Goal: Task Accomplishment & Management: Manage account settings

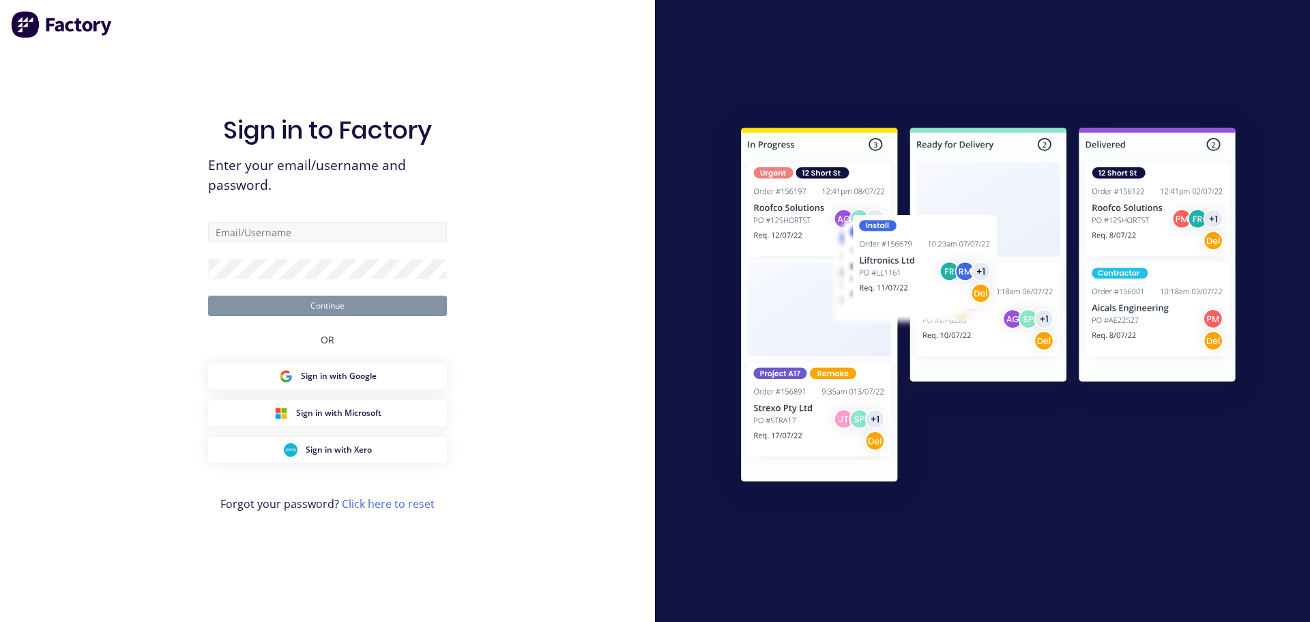
click at [334, 237] on input "text" at bounding box center [327, 232] width 239 height 20
type input "[EMAIL_ADDRESS][DOMAIN_NAME]"
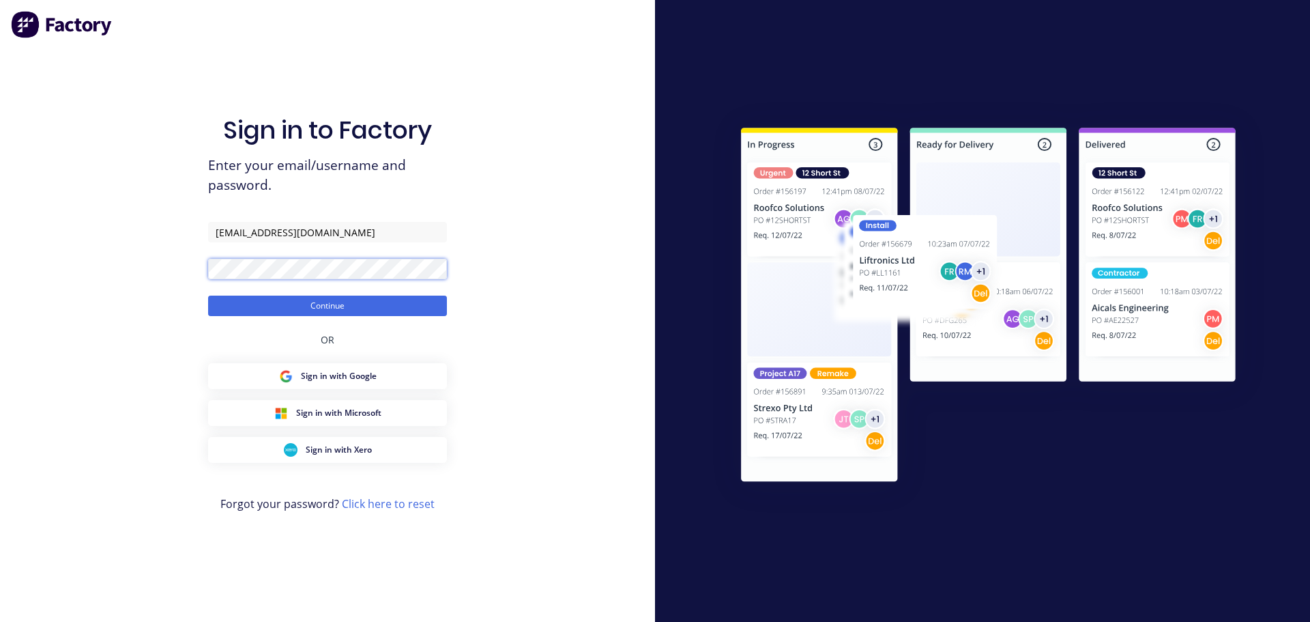
click at [208, 295] on button "Continue" at bounding box center [327, 305] width 239 height 20
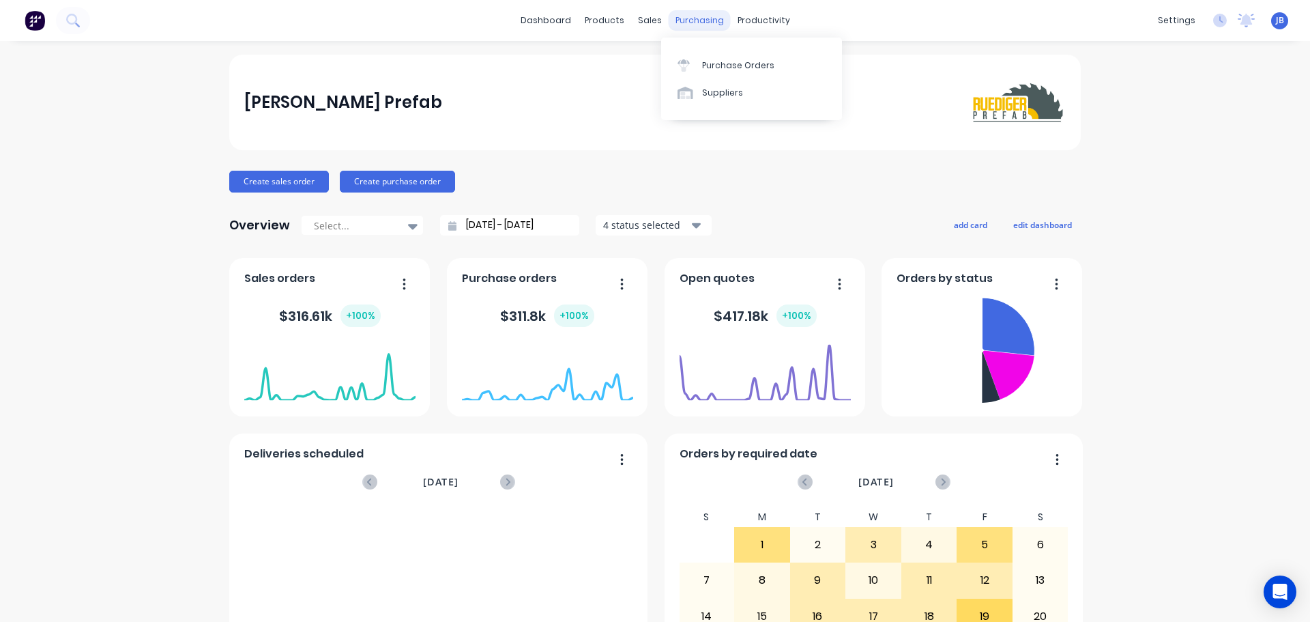
click at [716, 25] on div "purchasing" at bounding box center [700, 20] width 62 height 20
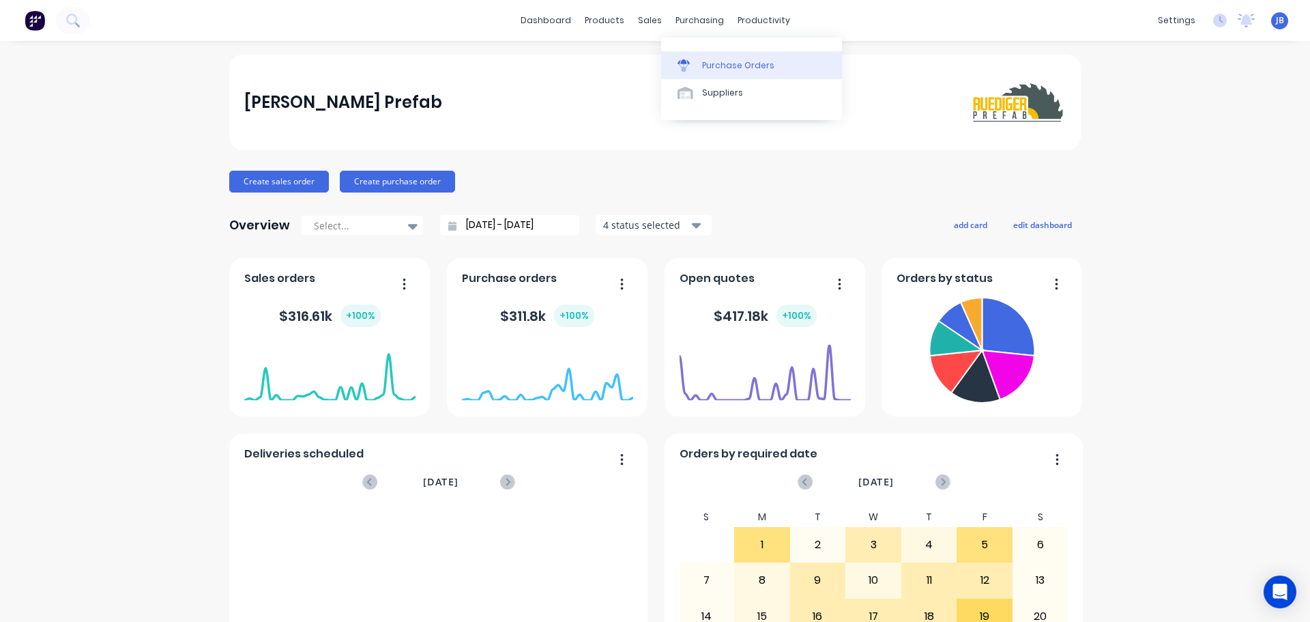
click at [716, 63] on div "Purchase Orders" at bounding box center [738, 65] width 72 height 12
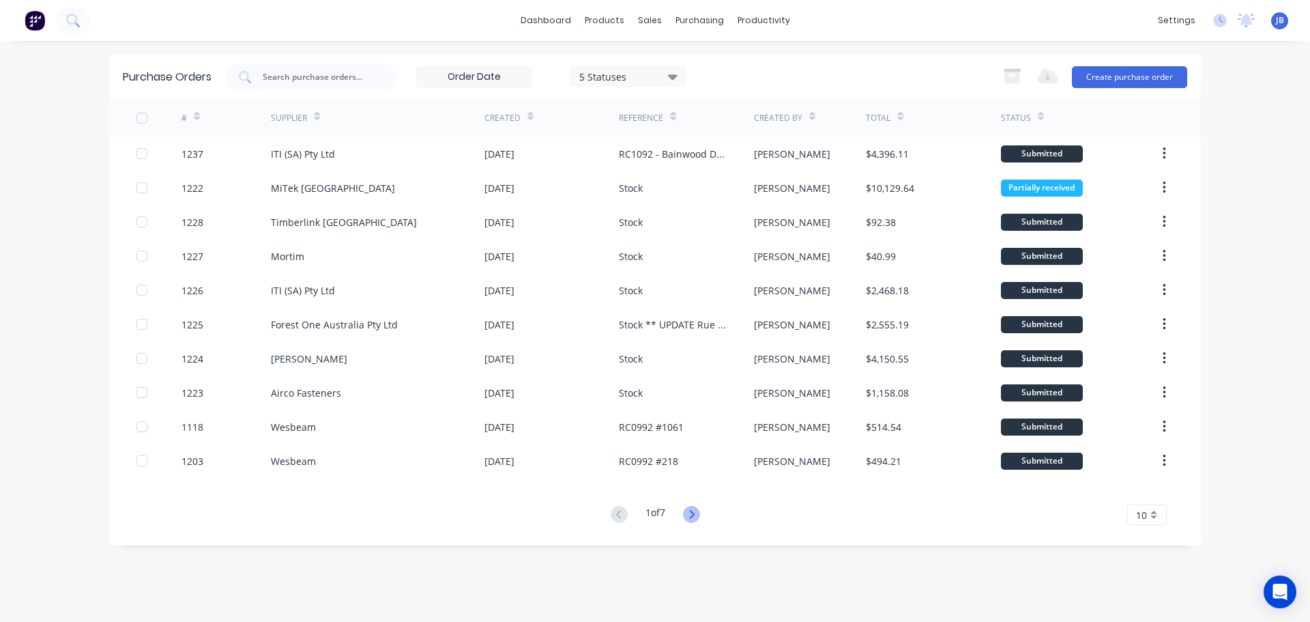
click at [692, 519] on icon at bounding box center [691, 514] width 17 height 17
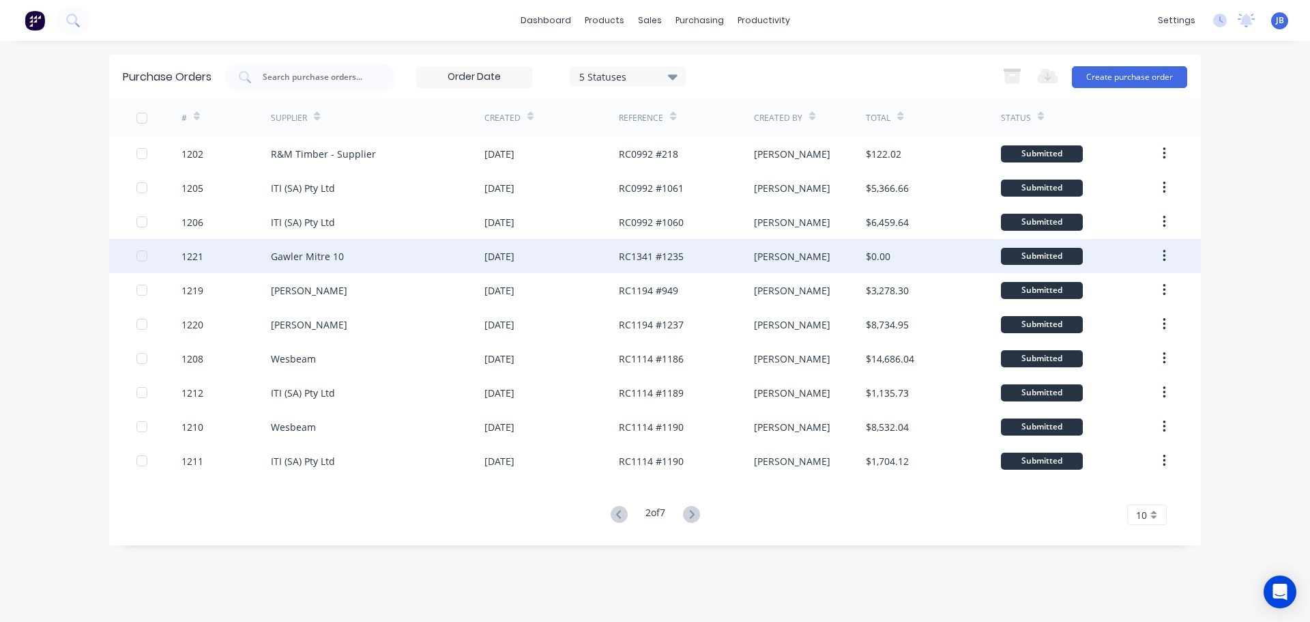
click at [337, 255] on div "Gawler Mitre 10" at bounding box center [307, 256] width 73 height 14
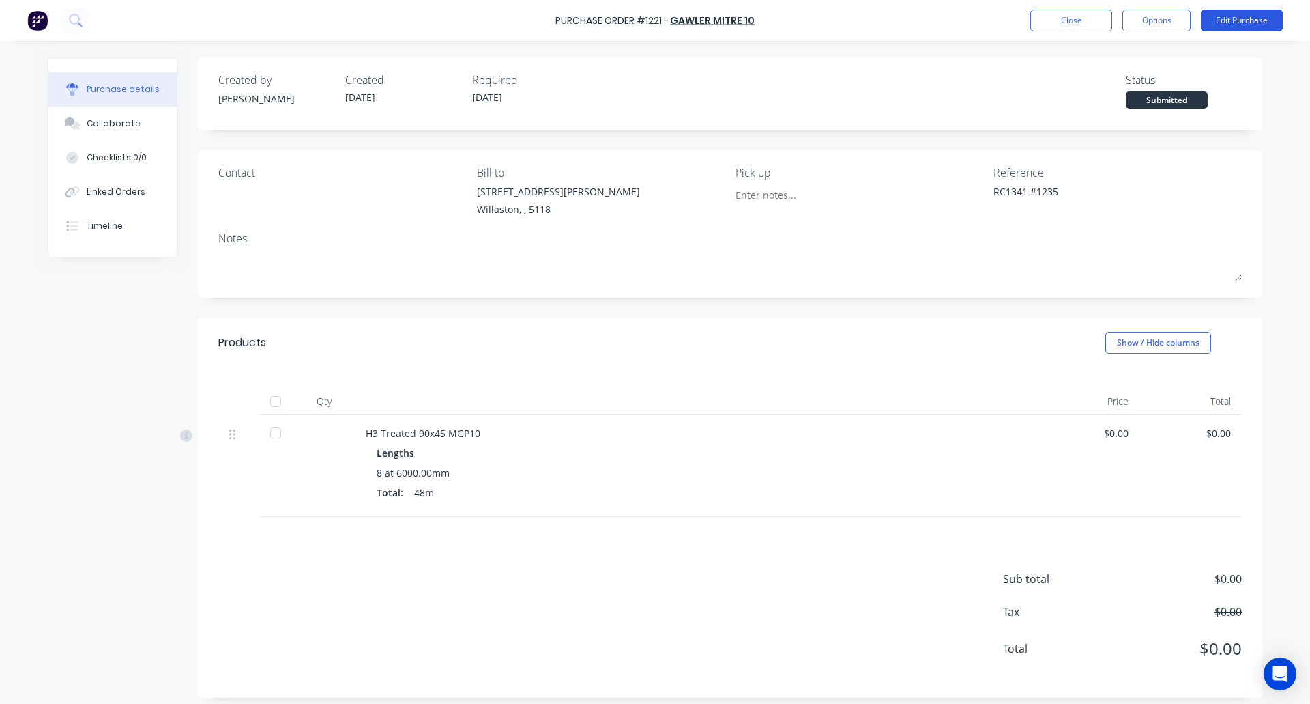
click at [1246, 14] on button "Edit Purchase" at bounding box center [1242, 21] width 82 height 22
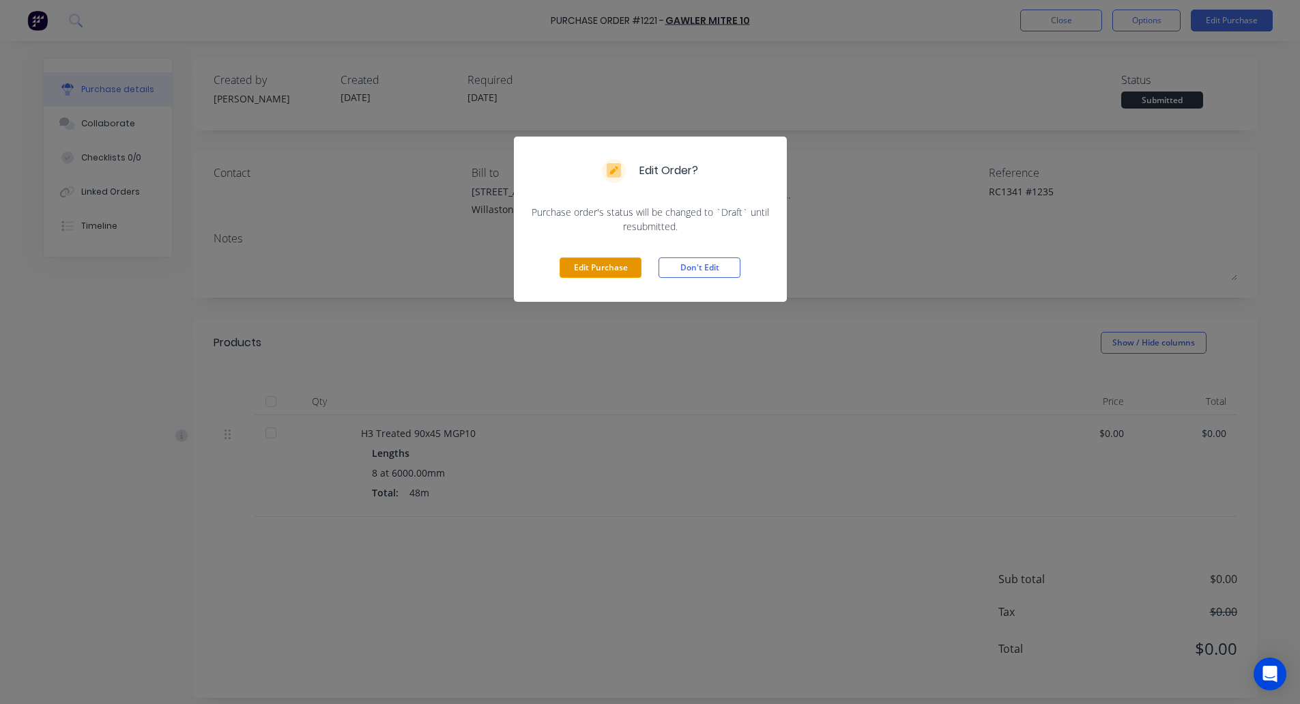
click at [604, 263] on button "Edit Purchase" at bounding box center [601, 267] width 82 height 20
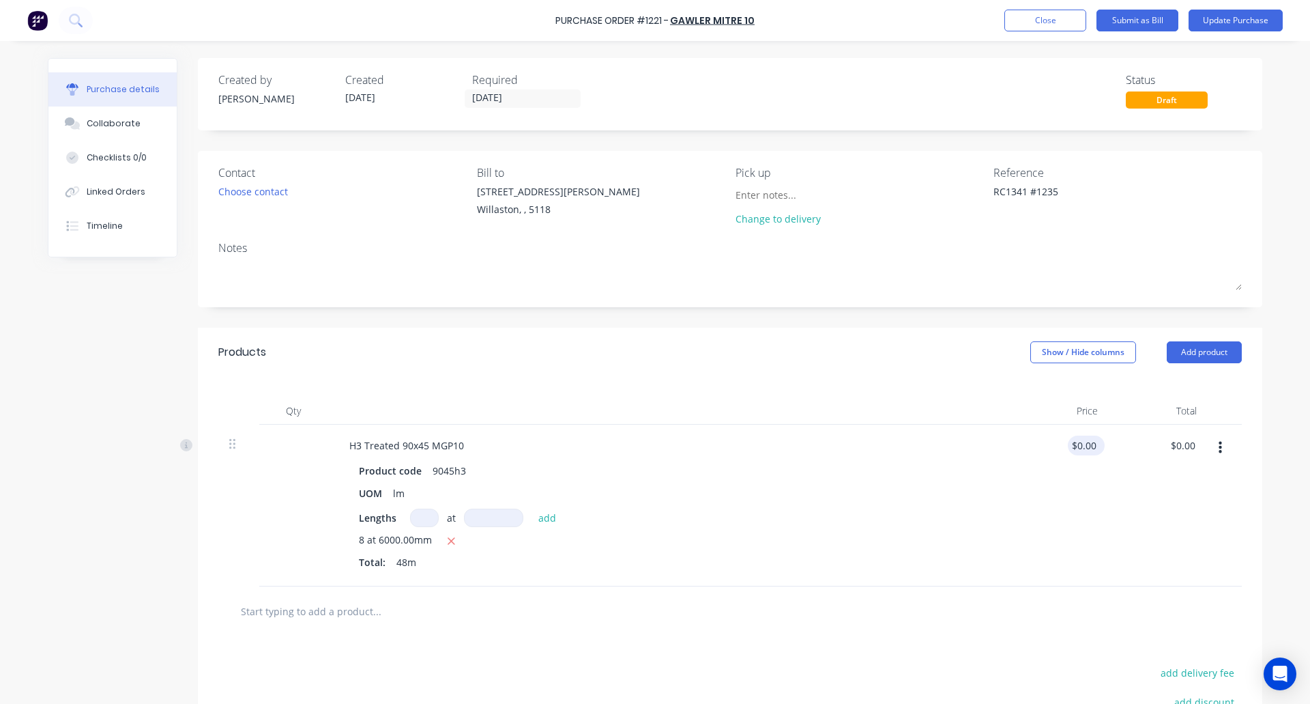
type textarea "x"
type input "0.00"
click at [1081, 450] on input "0.00" at bounding box center [1086, 445] width 26 height 20
type textarea "x"
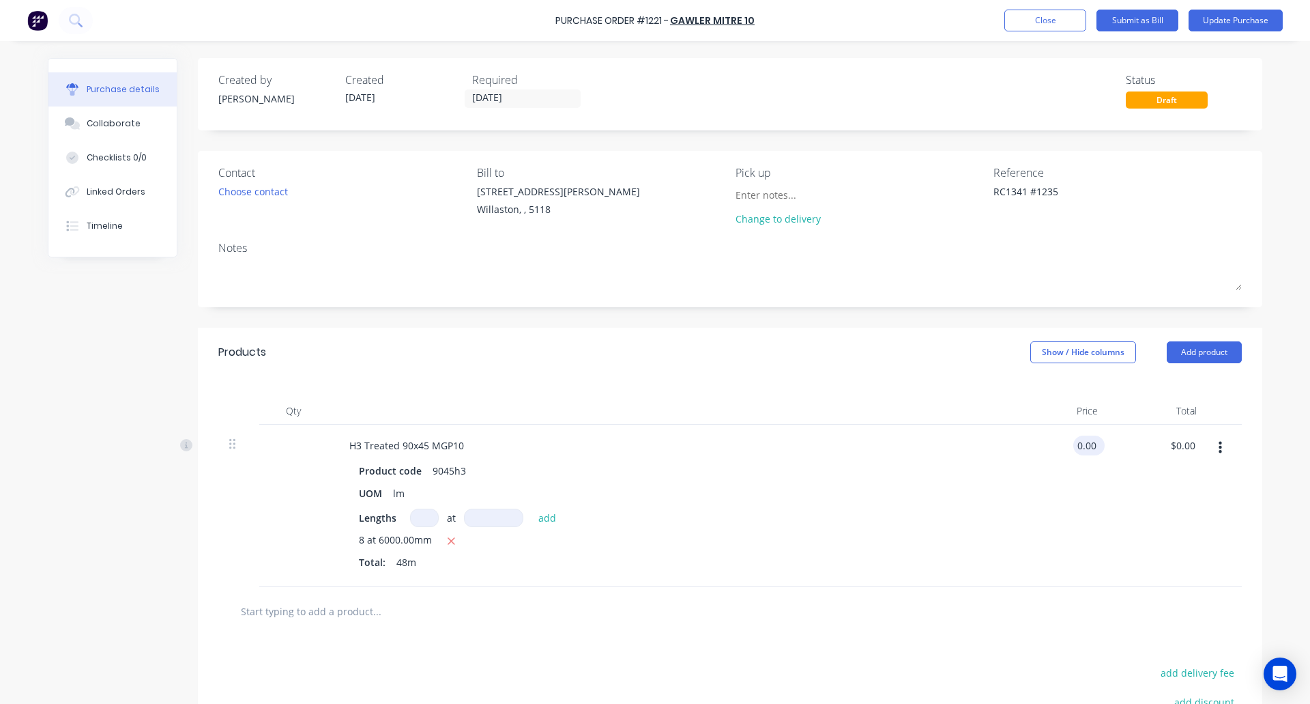
click at [1081, 450] on input "0.00" at bounding box center [1086, 445] width 26 height 20
type input "13.75"
type textarea "x"
type input "$13.75"
type input "660.00"
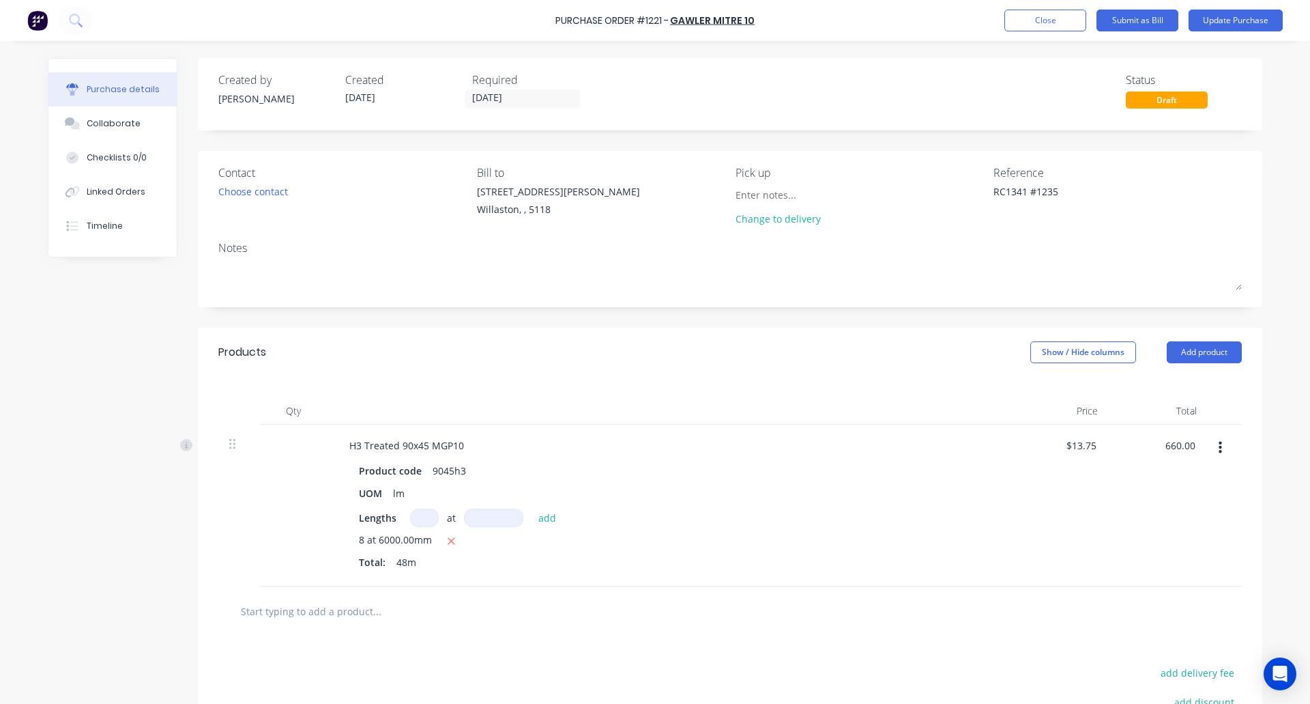
type textarea "x"
type input "$660.00"
type textarea "x"
type input "13.75"
type input "$660.00"
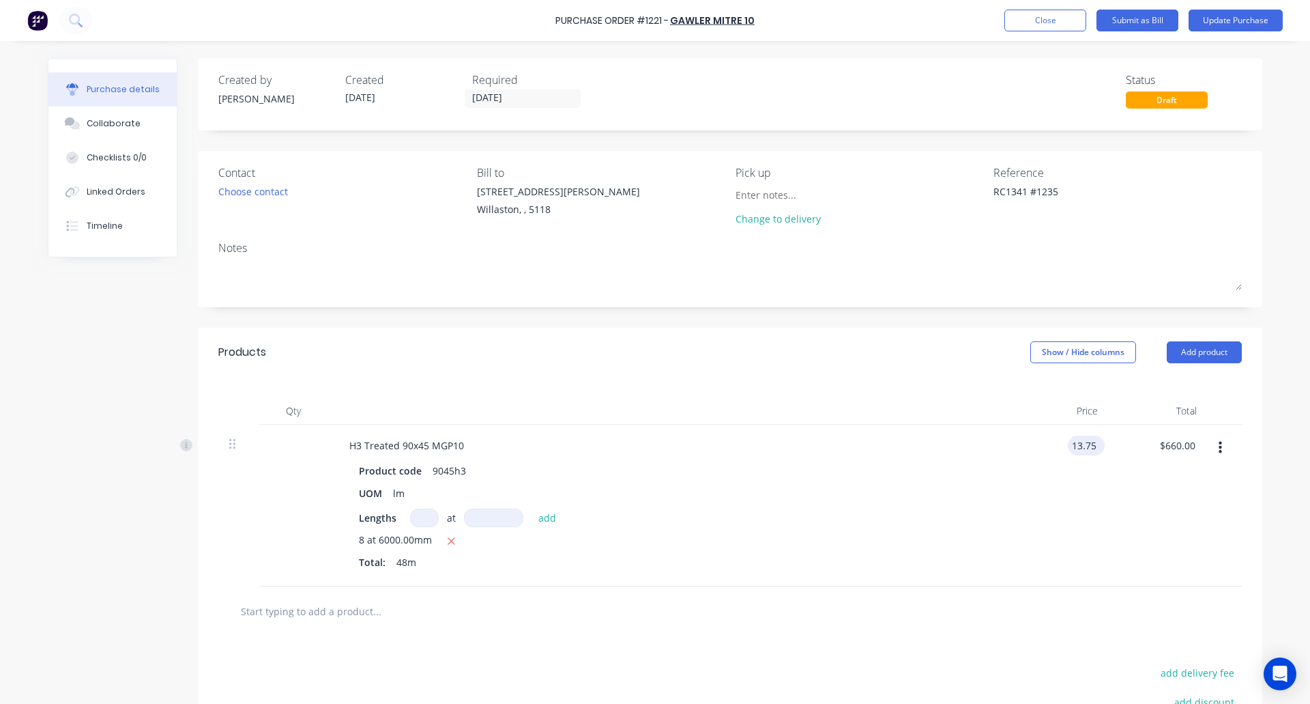
click at [1088, 446] on input "13.75" at bounding box center [1083, 445] width 31 height 20
type textarea "x"
click at [1088, 446] on input "13.75" at bounding box center [1083, 445] width 31 height 20
type input "12.38"
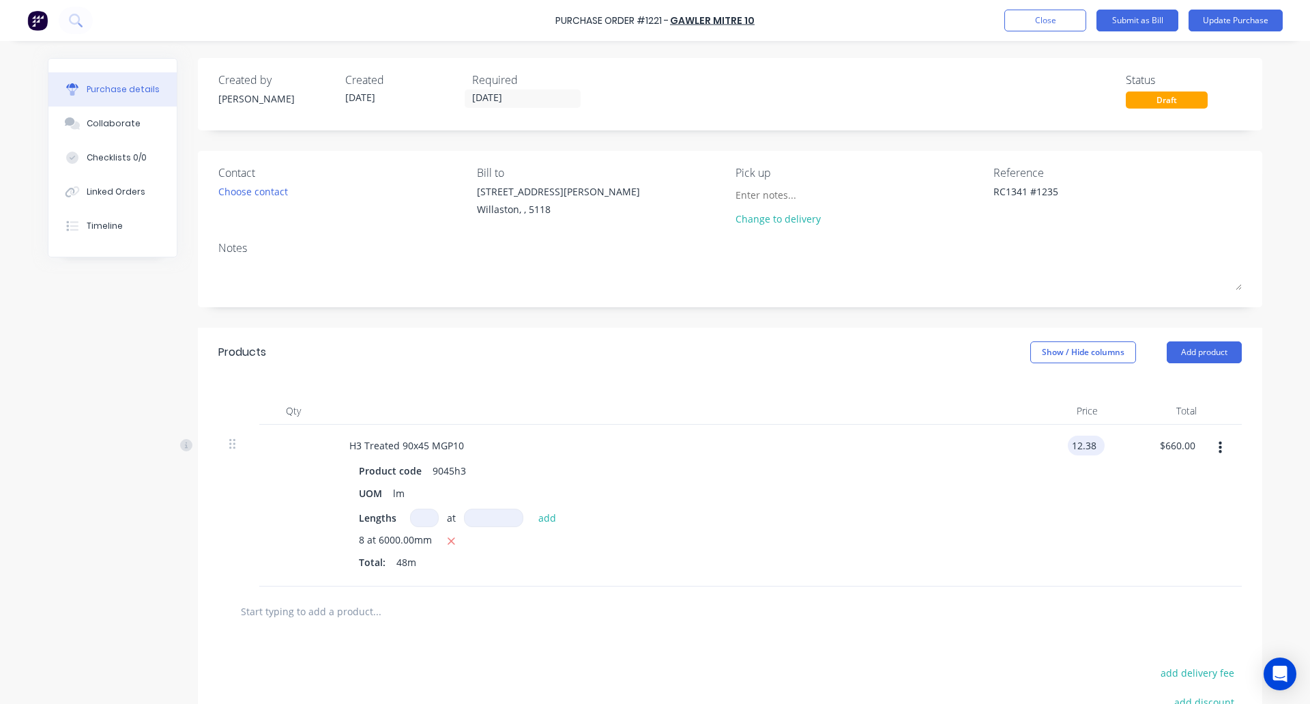
type textarea "x"
type input "$12.38"
type input "594.24"
type textarea "x"
type input "$594.24"
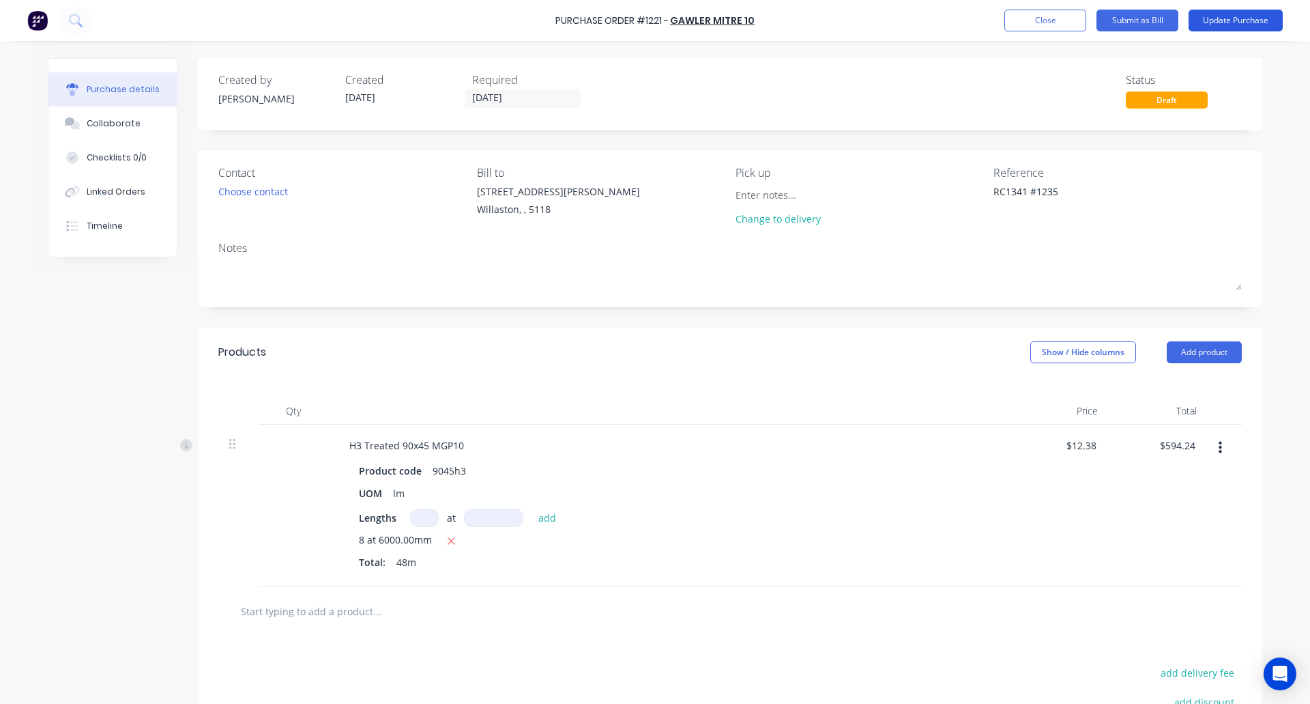
click at [1253, 18] on button "Update Purchase" at bounding box center [1236, 21] width 94 height 22
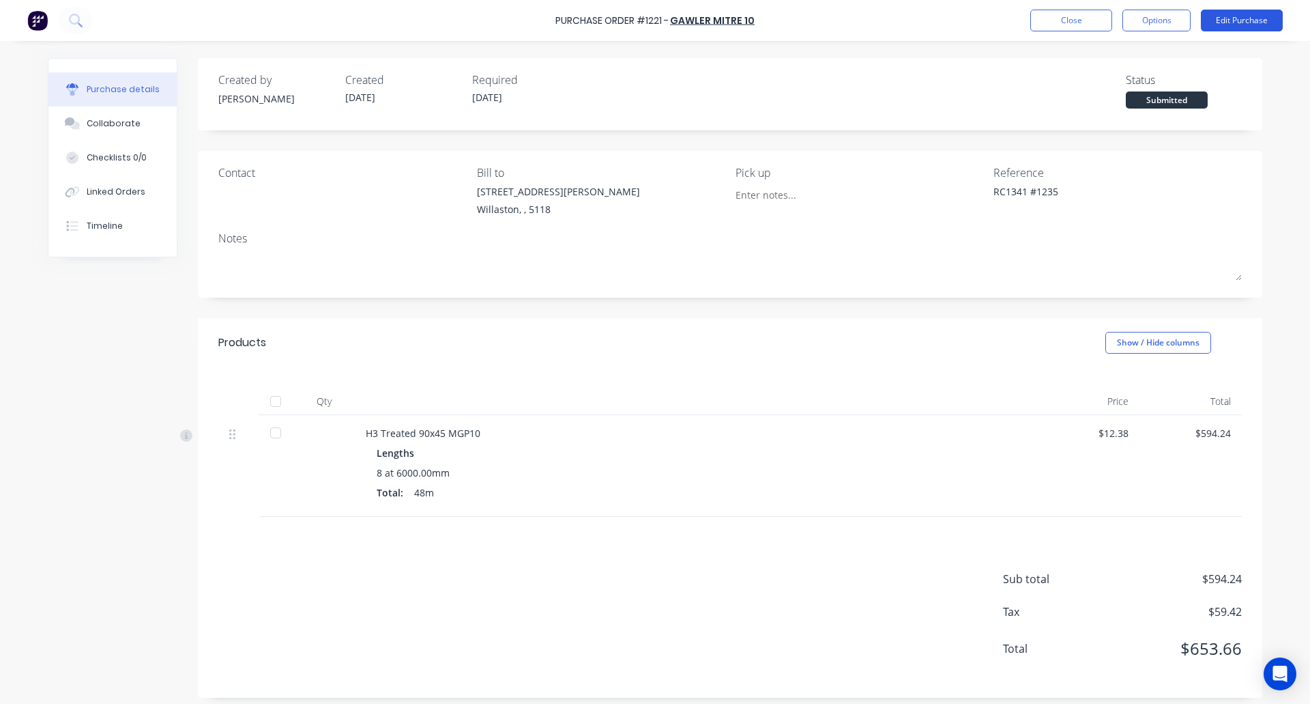
click at [1249, 21] on button "Edit Purchase" at bounding box center [1242, 21] width 82 height 22
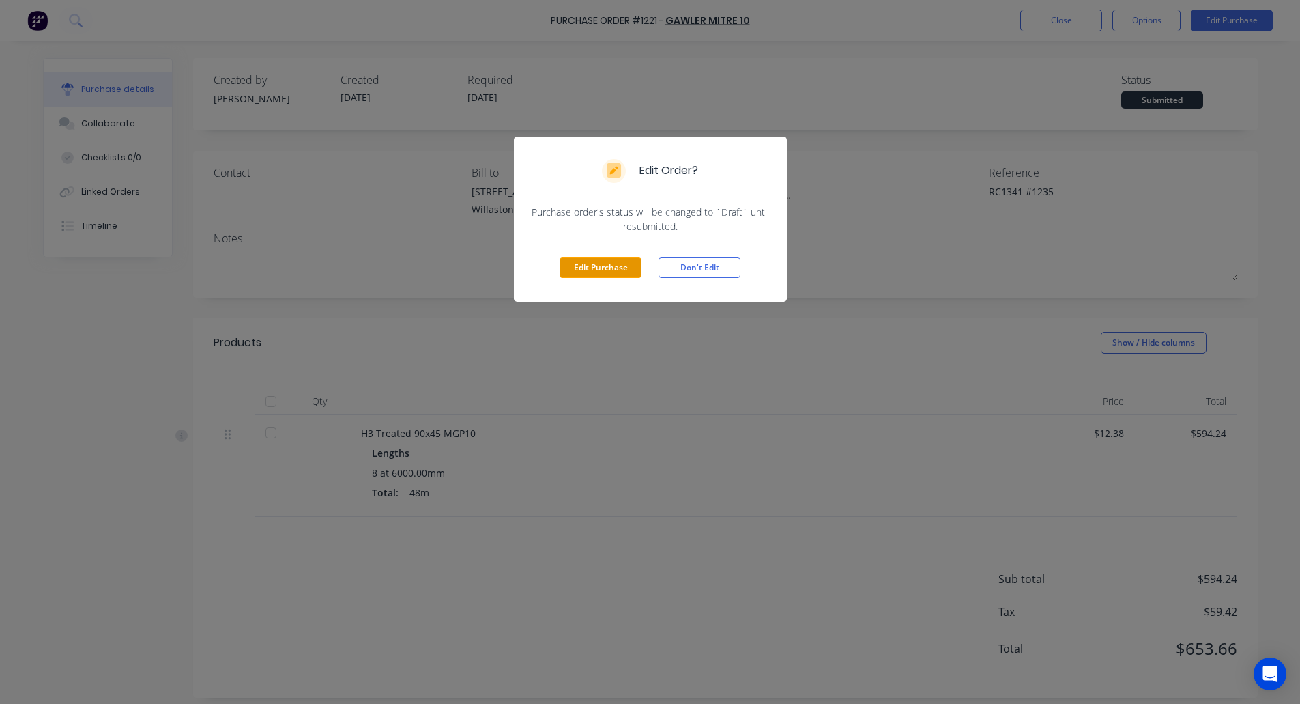
click at [581, 267] on button "Edit Purchase" at bounding box center [601, 267] width 82 height 20
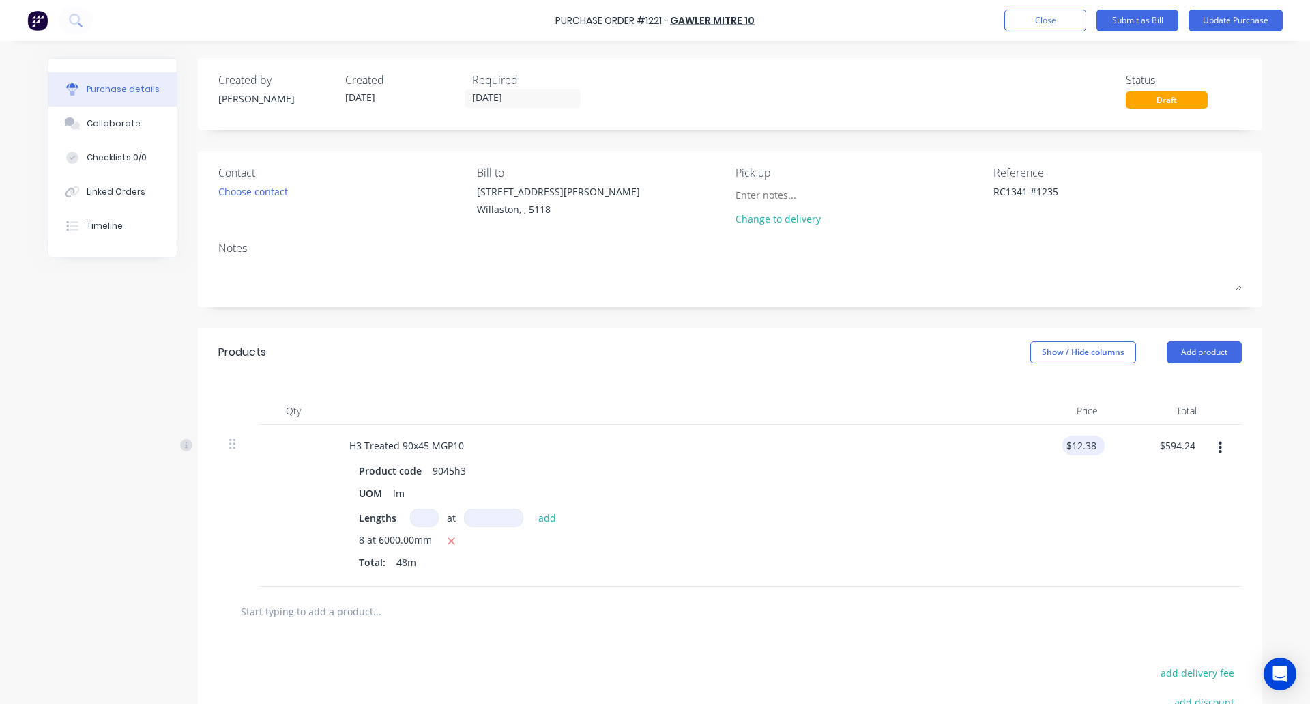
type textarea "x"
type input "12.38"
click at [1086, 451] on input "12.38" at bounding box center [1080, 445] width 37 height 20
click at [1086, 451] on input "12.38" at bounding box center [1083, 445] width 31 height 20
type textarea "x"
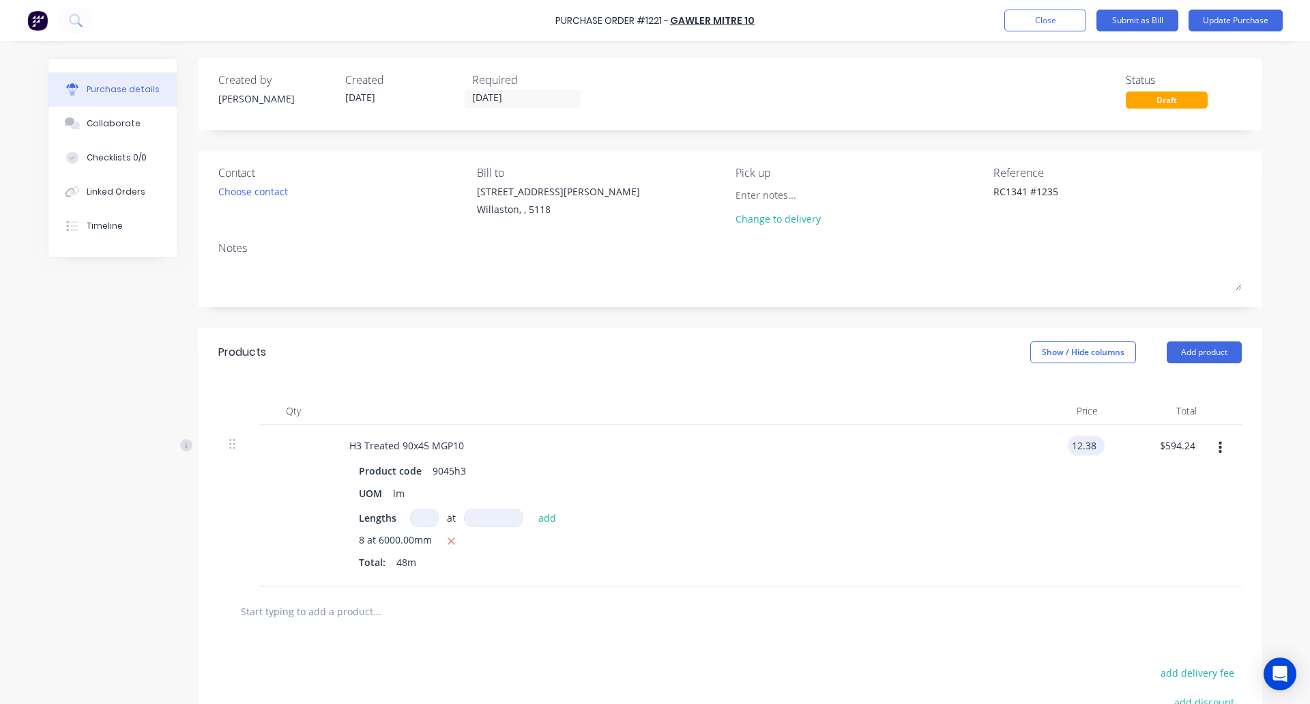
click at [1086, 451] on input "12.38" at bounding box center [1083, 445] width 31 height 20
type input "11.2546"
type input "540.00"
type textarea "x"
type input "$11.25"
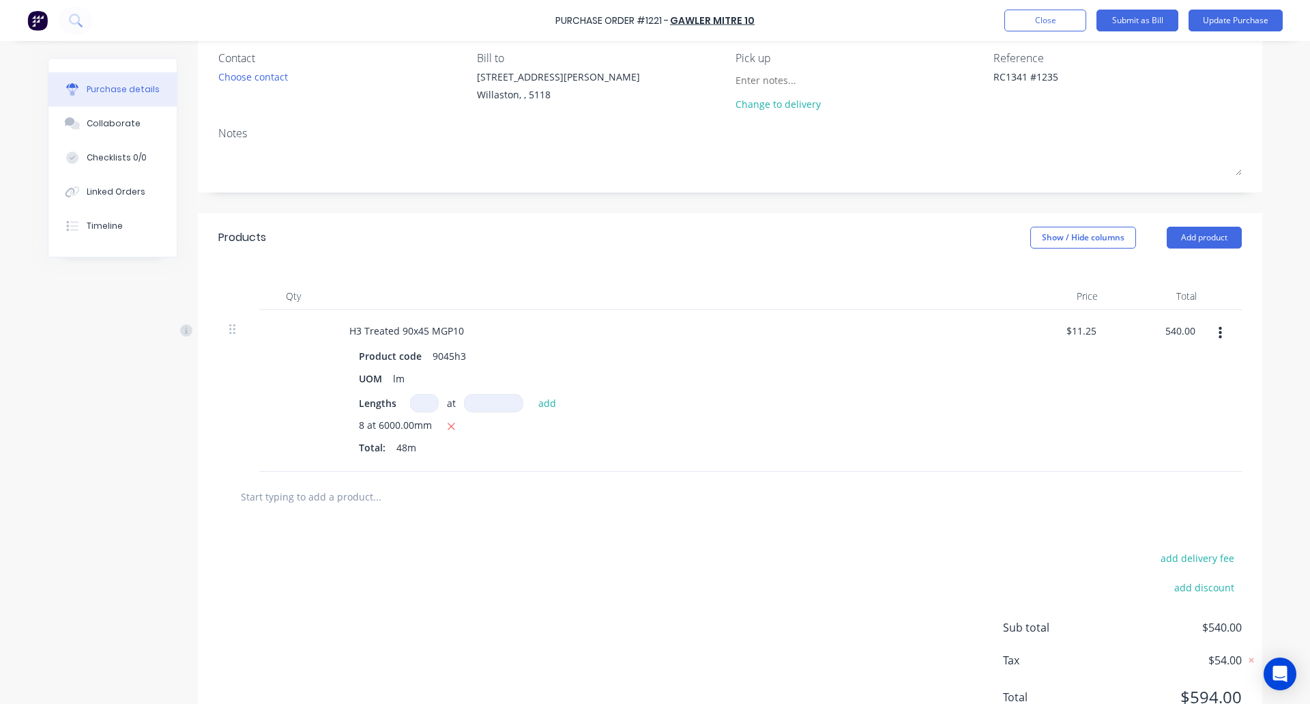
scroll to position [114, 0]
type textarea "x"
type input "$540.00"
type textarea "x"
type input "$540.00"
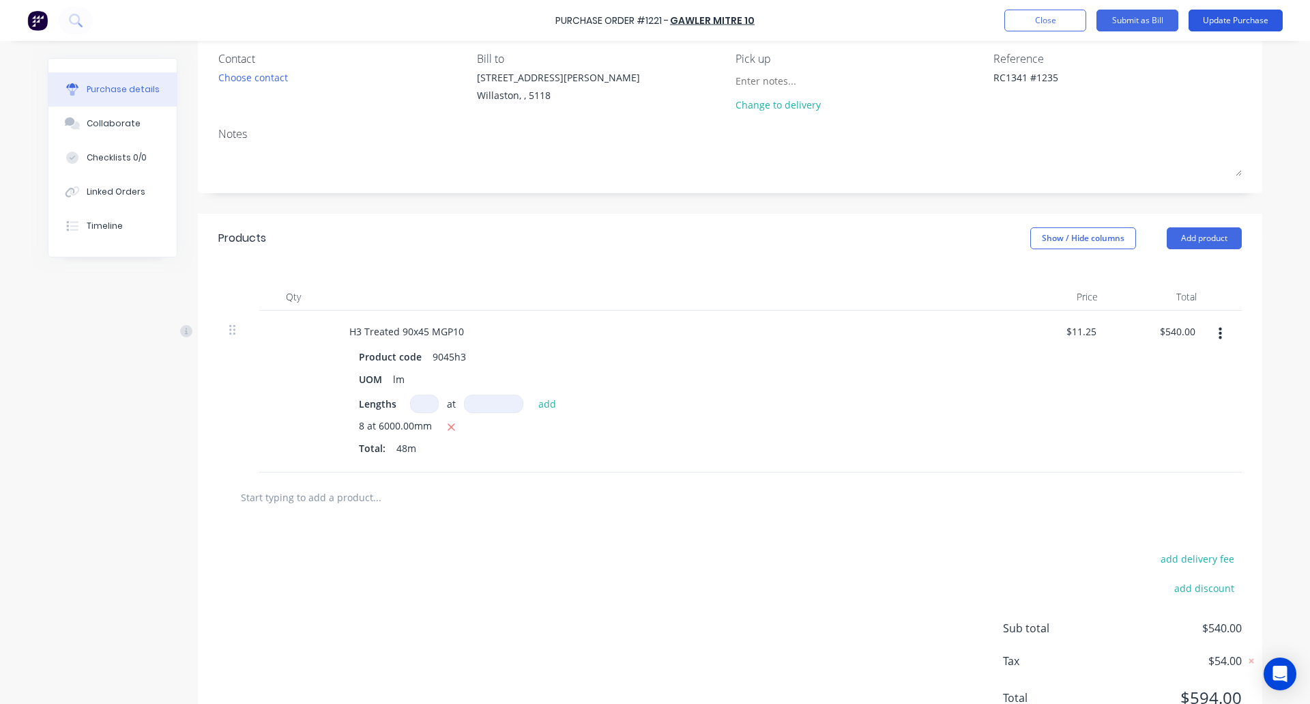
click at [1241, 25] on button "Update Purchase" at bounding box center [1236, 21] width 94 height 22
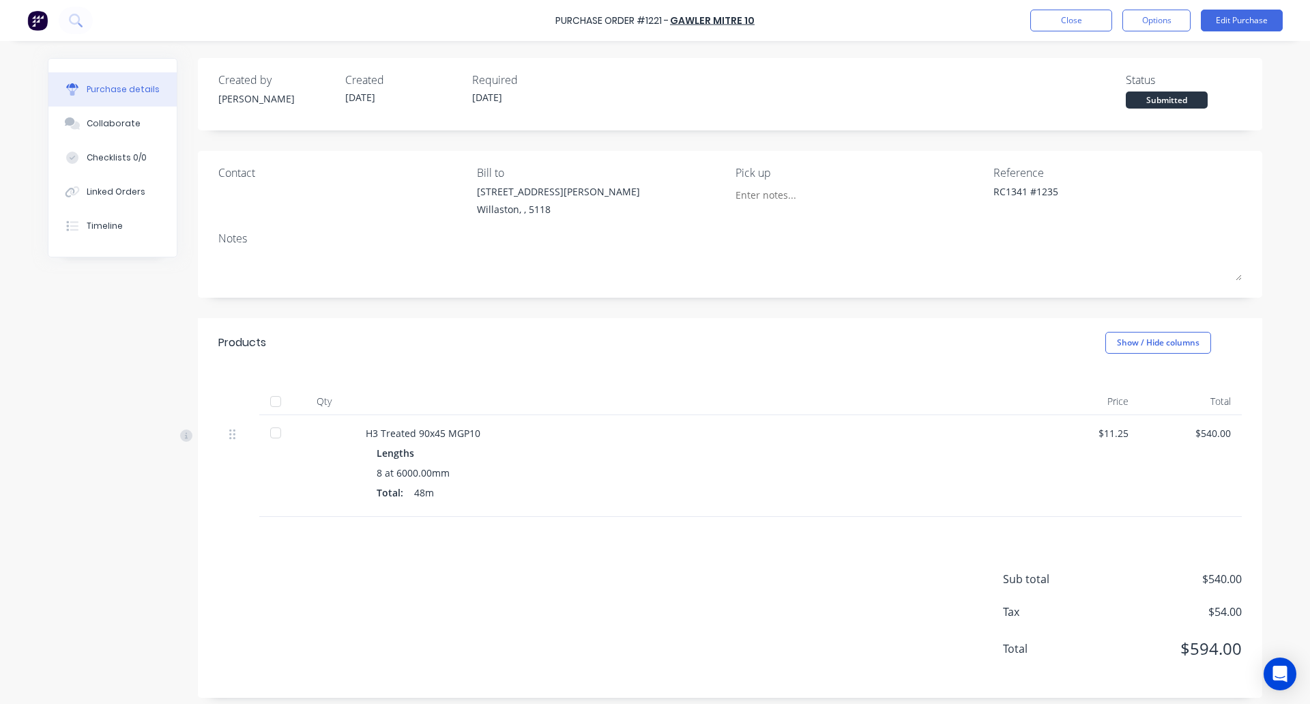
click at [270, 430] on div at bounding box center [275, 432] width 27 height 27
click at [1160, 17] on button "Options" at bounding box center [1156, 21] width 68 height 22
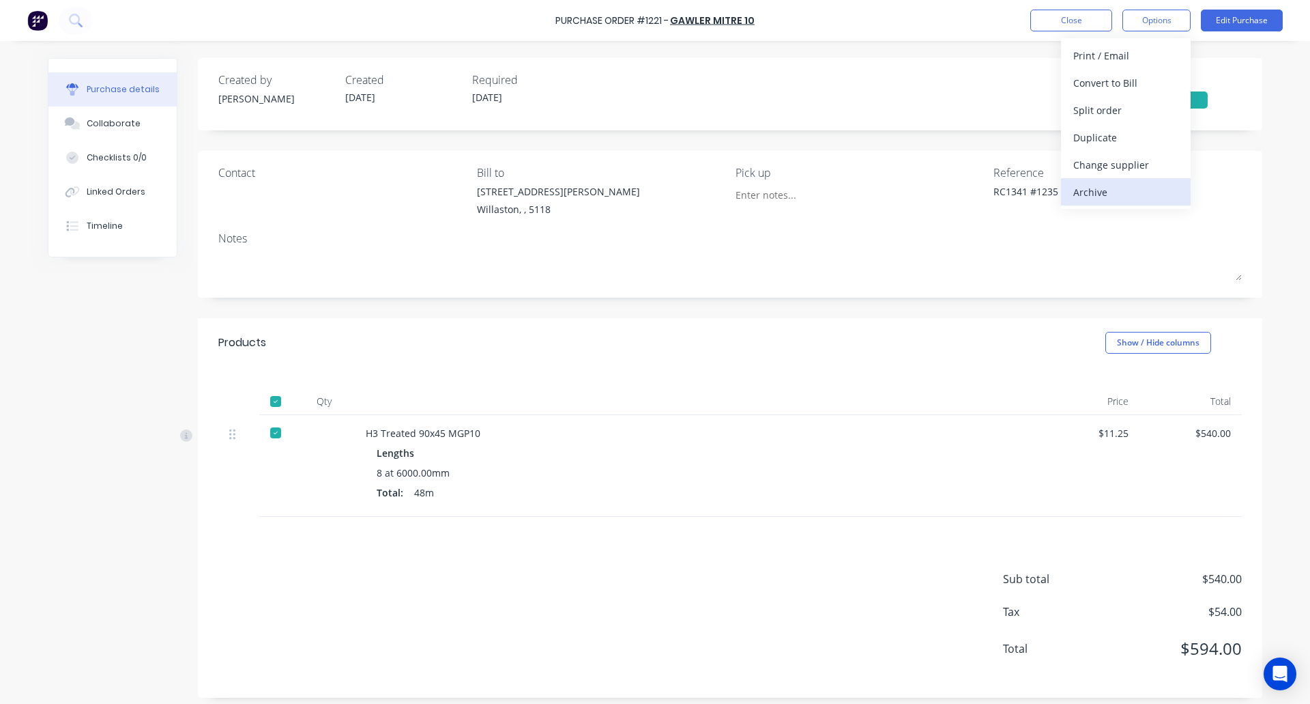
click at [1115, 179] on button "Archive" at bounding box center [1126, 191] width 130 height 27
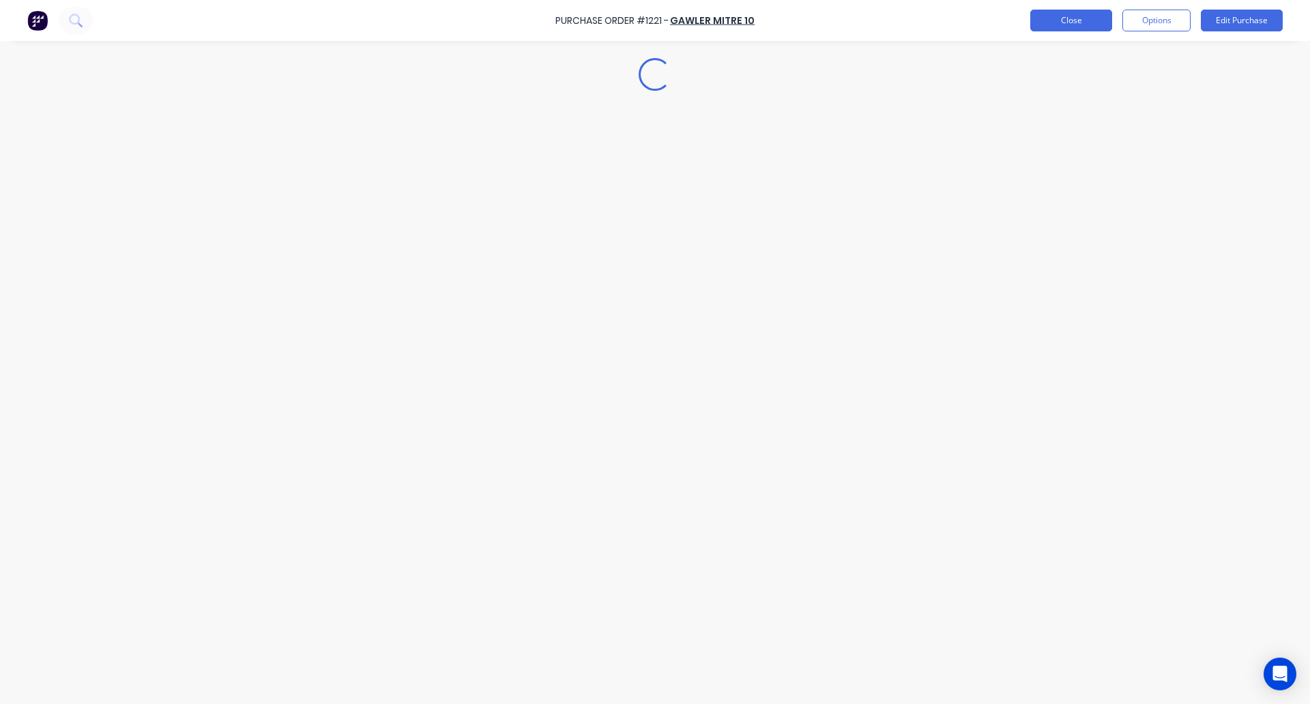
type textarea "x"
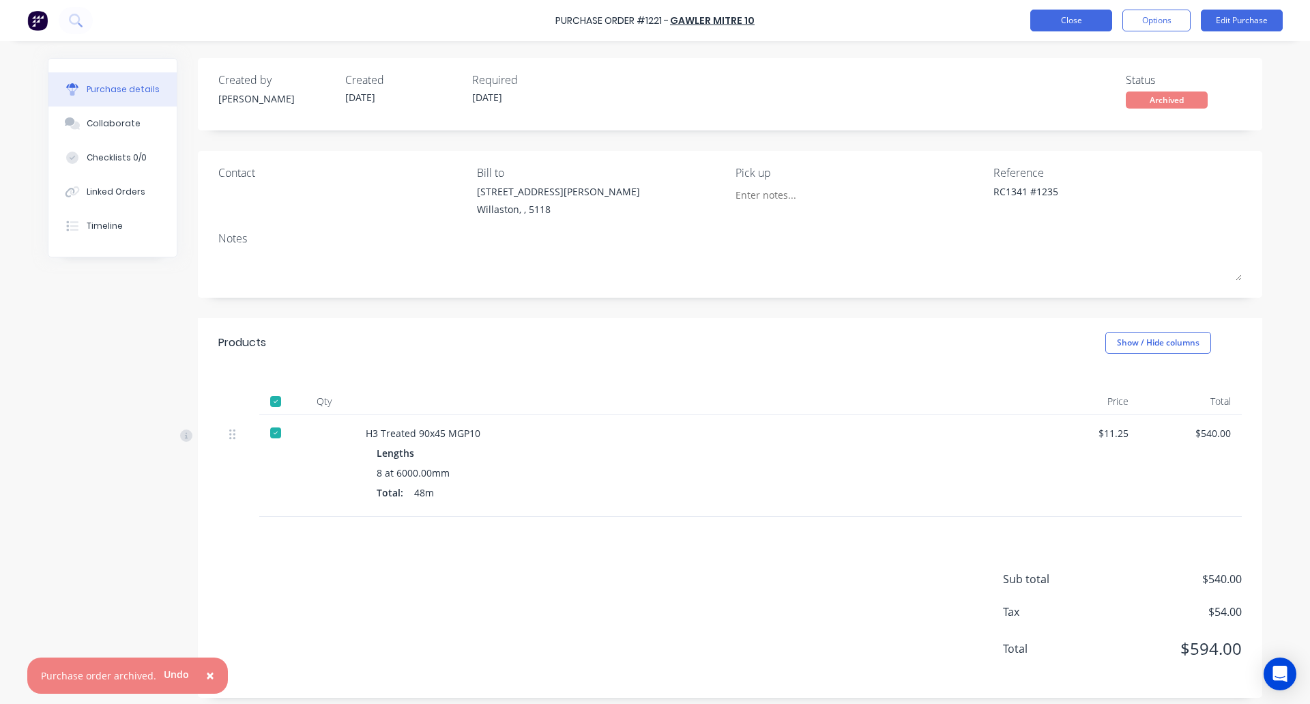
click at [1065, 15] on button "Close" at bounding box center [1071, 21] width 82 height 22
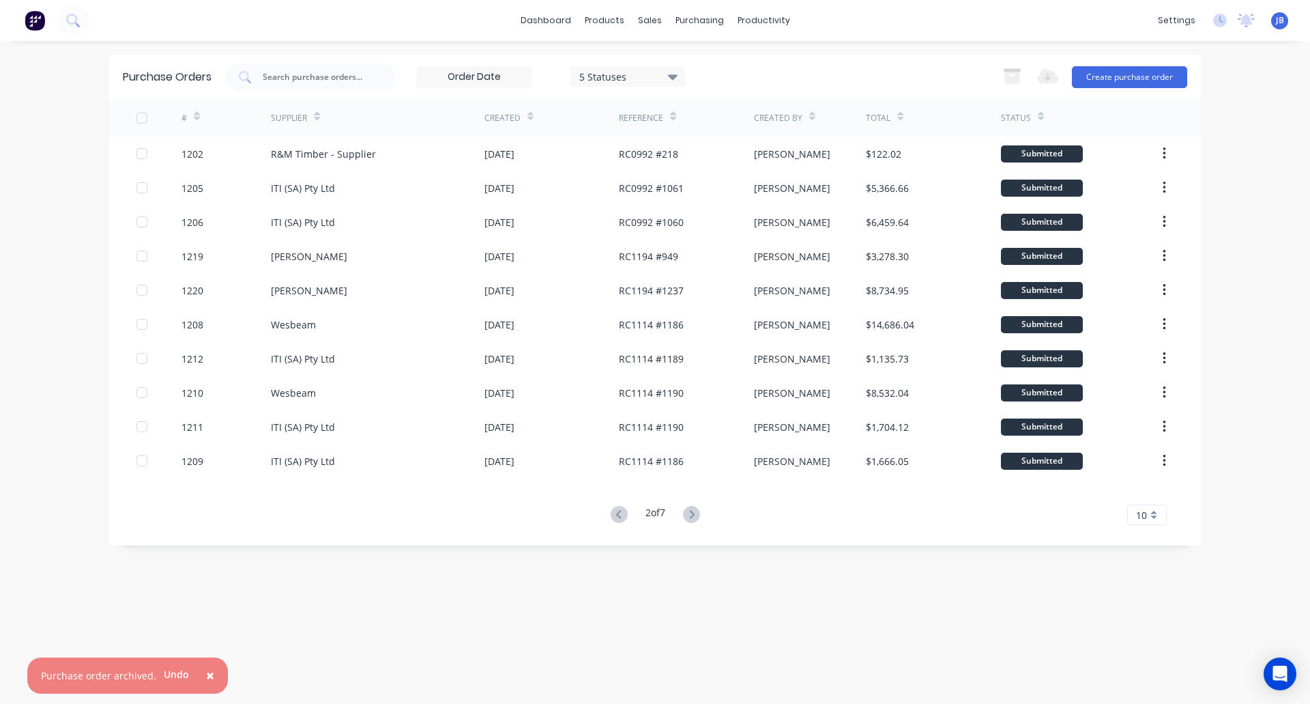
click at [1286, 19] on div "[PERSON_NAME] Prefab [PERSON_NAME] Administrator Profile Sign out" at bounding box center [1279, 20] width 17 height 17
click at [1282, 25] on span "JB" at bounding box center [1280, 20] width 8 height 12
click at [1196, 167] on button "Sign out" at bounding box center [1193, 171] width 181 height 27
